Goal: Information Seeking & Learning: Learn about a topic

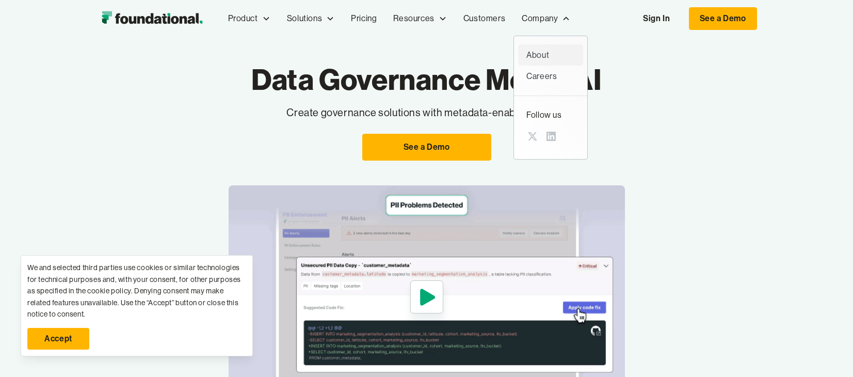
click at [547, 54] on div "About" at bounding box center [551, 55] width 49 height 13
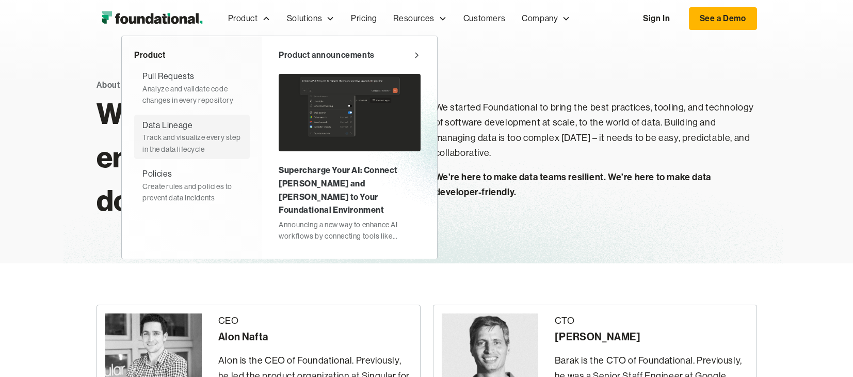
click at [190, 121] on div "Data Lineage" at bounding box center [167, 125] width 50 height 13
